Goal: Ask a question: Seek information or help from site administrators or community

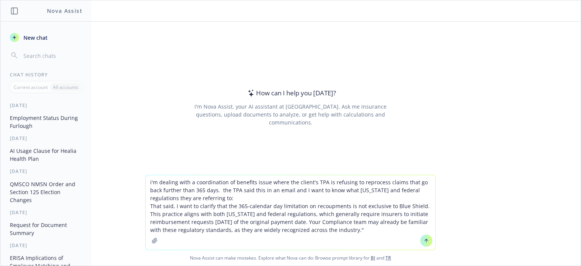
click at [146, 208] on textarea "i'm dealing with a coordination of benefits issue where the client's TPA is ref…" at bounding box center [291, 212] width 290 height 75
type textarea "i'm dealing with a coordination of benefits issue where the client's TPA is ref…"
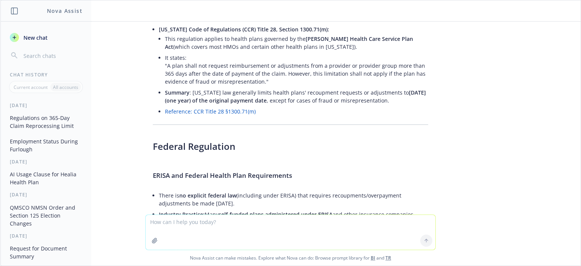
scroll to position [48, 0]
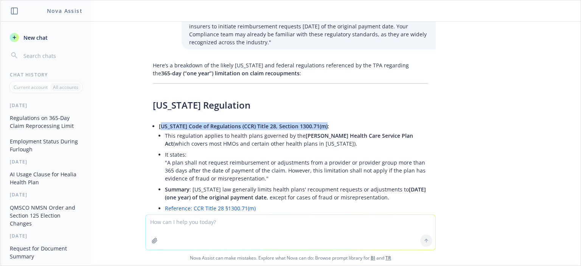
drag, startPoint x: 155, startPoint y: 126, endPoint x: 316, endPoint y: 128, distance: 161.2
click at [316, 128] on span "[US_STATE] Code of Regulations (CCR) Title 28, Section 1300.71(m):" at bounding box center [244, 126] width 170 height 7
copy span "alifornia Code of Regulations (CCR) Title 28, Section 1300.71(m)"
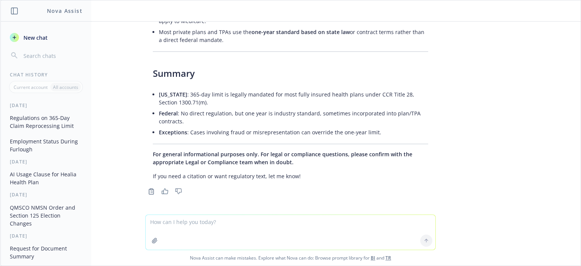
scroll to position [426, 0]
click at [281, 228] on textarea at bounding box center [291, 232] width 290 height 35
type textarea "check that cite it does not appear to address 365 days"
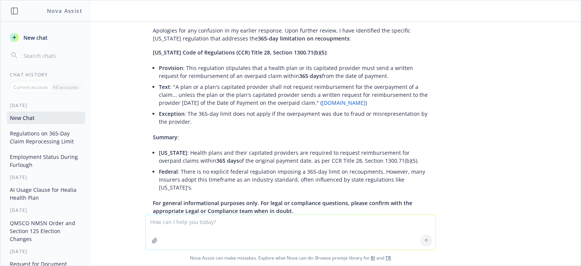
scroll to position [659, 0]
